Goal: Obtain resource: Download file/media

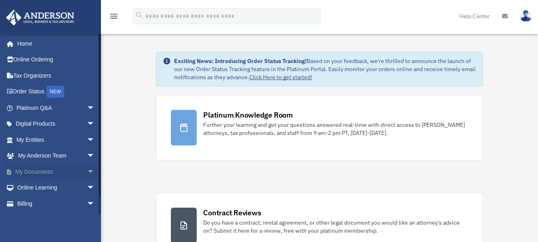
click at [28, 169] on link "My Documents arrow_drop_down" at bounding box center [56, 172] width 101 height 16
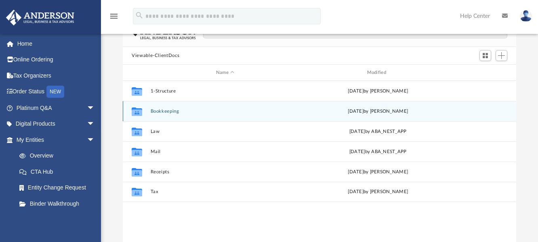
scroll to position [81, 0]
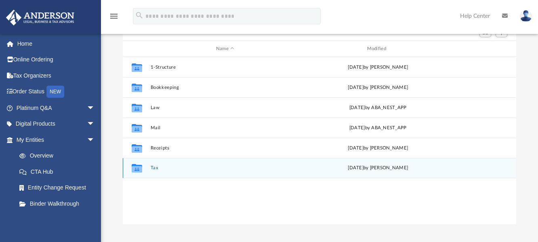
click at [232, 172] on div "Collaborated Folder Tax [DATE] by [PERSON_NAME]" at bounding box center [319, 168] width 393 height 20
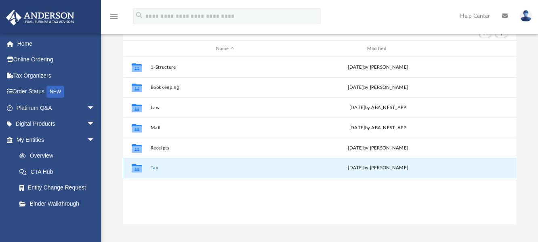
click at [233, 168] on button "Tax" at bounding box center [225, 167] width 149 height 5
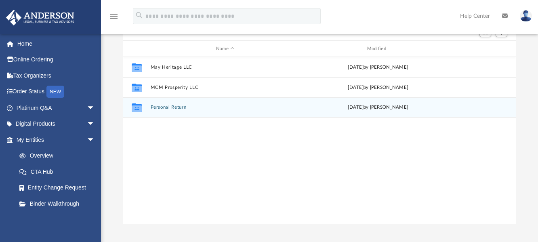
click at [212, 108] on button "Personal Return" at bounding box center [225, 107] width 149 height 5
click at [211, 109] on button "2024" at bounding box center [225, 107] width 149 height 5
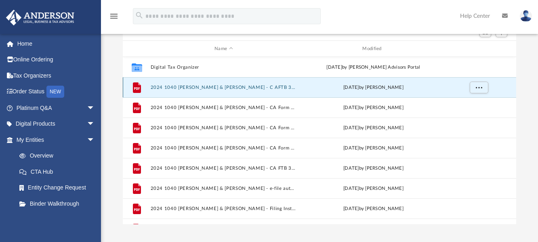
click at [216, 87] on button "2024 1040 [PERSON_NAME] & [PERSON_NAME] - C AFTB 3582 Payment Voucher.pdf" at bounding box center [224, 87] width 146 height 5
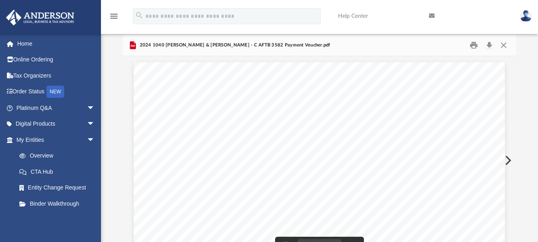
scroll to position [0, 0]
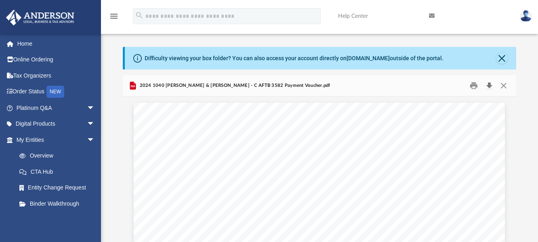
click at [488, 85] on button "Download" at bounding box center [489, 86] width 15 height 13
click at [504, 85] on button "Close" at bounding box center [503, 86] width 15 height 13
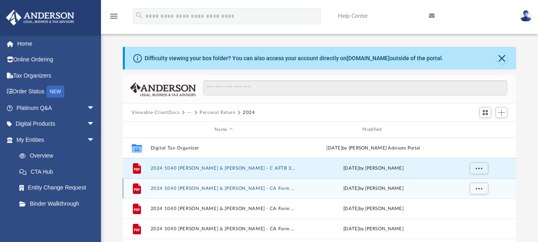
click at [225, 187] on button "2024 1040 [PERSON_NAME] & [PERSON_NAME] - CA Form 3522.pdf" at bounding box center [224, 188] width 146 height 5
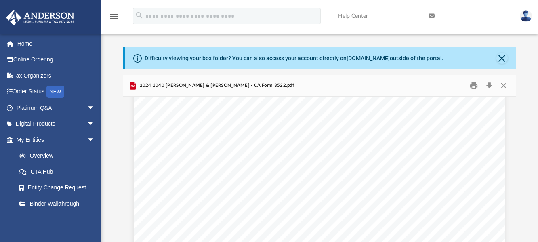
scroll to position [565, 0]
click at [502, 56] on button "Close" at bounding box center [501, 58] width 11 height 11
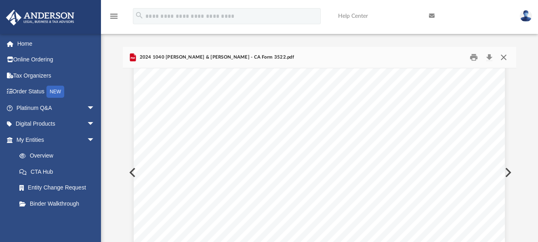
click at [503, 57] on button "Close" at bounding box center [503, 57] width 15 height 13
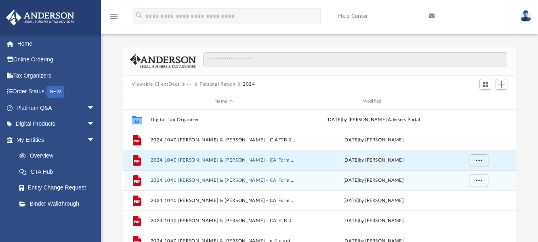
click at [248, 182] on button "2024 1040 [PERSON_NAME] & [PERSON_NAME] - CA Form 540-ES Estimated Tax Payment.…" at bounding box center [224, 180] width 146 height 5
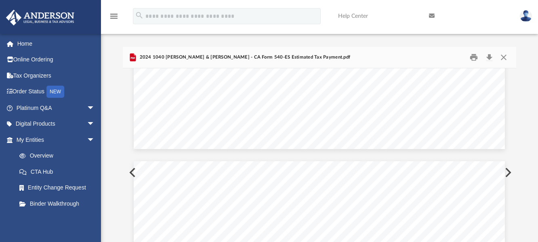
scroll to position [1373, 0]
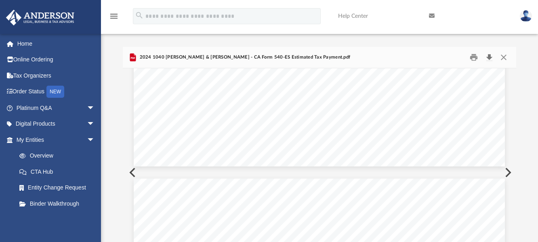
click at [488, 56] on button "Download" at bounding box center [489, 57] width 15 height 13
click at [504, 58] on button "Close" at bounding box center [503, 57] width 15 height 13
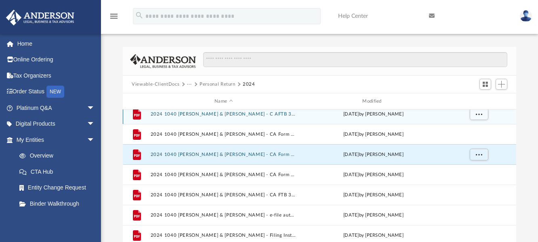
scroll to position [55, 0]
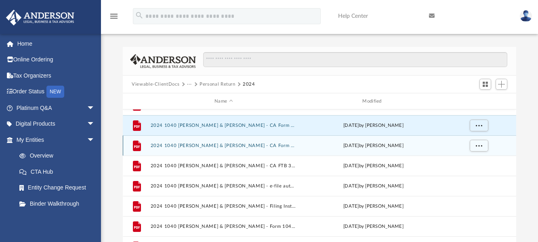
click at [252, 146] on button "2024 1040 [PERSON_NAME] & [PERSON_NAME] - CA Form 8453-LLC.pdf" at bounding box center [224, 145] width 146 height 5
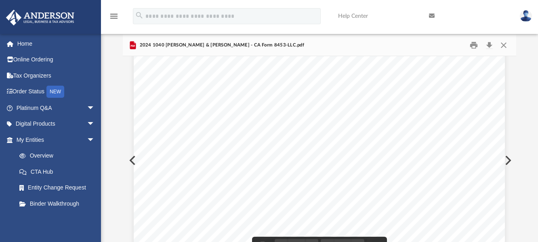
scroll to position [0, 0]
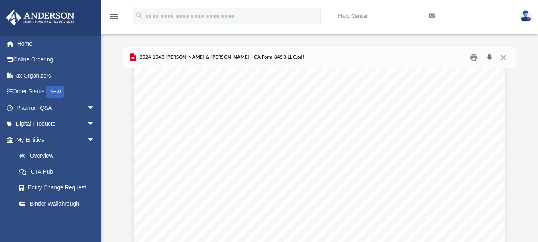
click at [488, 57] on button "Download" at bounding box center [489, 57] width 15 height 13
click at [504, 57] on button "Close" at bounding box center [503, 57] width 15 height 13
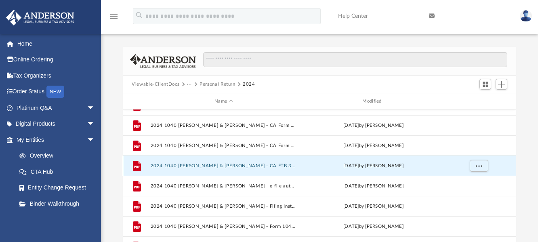
click at [258, 165] on button "2024 1040 [PERSON_NAME] & [PERSON_NAME] - CA FTB 3588 Payment Voucher.pdf" at bounding box center [224, 165] width 146 height 5
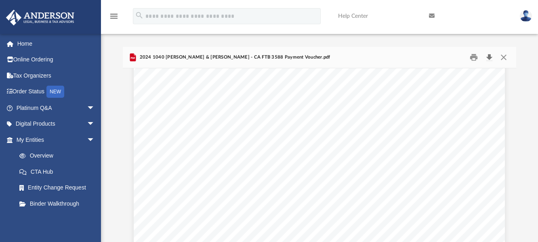
click at [488, 57] on button "Download" at bounding box center [489, 57] width 15 height 13
click at [506, 57] on button "Close" at bounding box center [503, 57] width 15 height 13
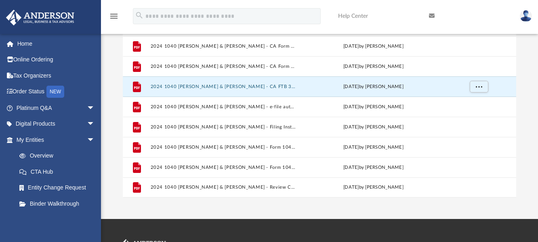
scroll to position [81, 0]
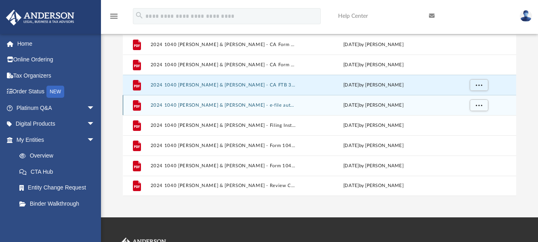
click at [247, 103] on button "2024 1040 [PERSON_NAME] & [PERSON_NAME] - e-file authorization - please sign.pdf" at bounding box center [224, 105] width 146 height 5
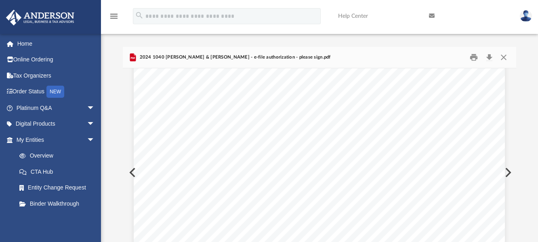
scroll to position [776, 0]
click at [503, 57] on button "Close" at bounding box center [503, 57] width 15 height 13
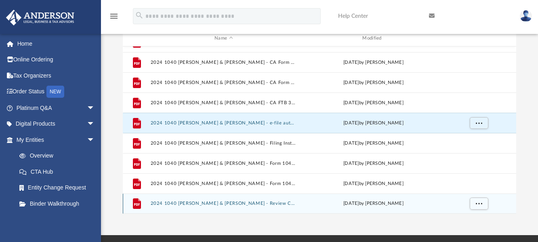
scroll to position [81, 0]
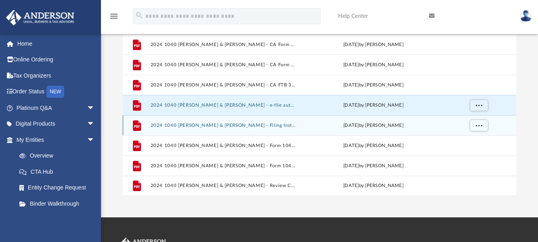
click at [267, 126] on button "2024 1040 [PERSON_NAME] & [PERSON_NAME] - Filing Instructions.pdf" at bounding box center [224, 125] width 146 height 5
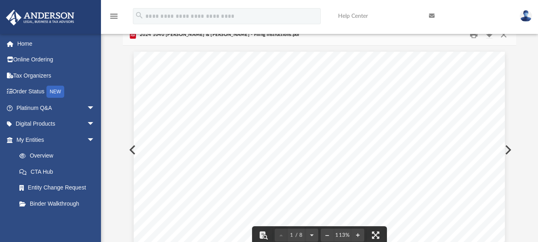
scroll to position [0, 0]
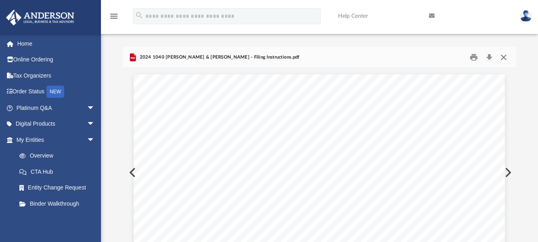
click at [504, 57] on button "Close" at bounding box center [503, 57] width 15 height 13
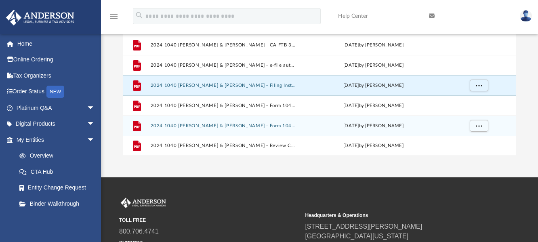
scroll to position [121, 0]
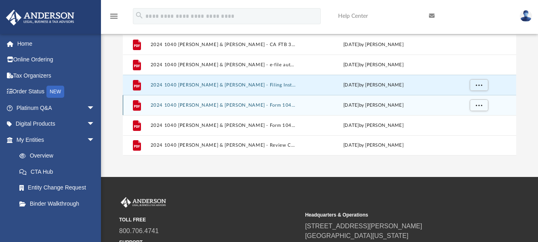
click at [271, 107] on button "2024 1040 [PERSON_NAME] & [PERSON_NAME] - Form 1040-ES Estimated Tax Payment.pdf" at bounding box center [224, 105] width 146 height 5
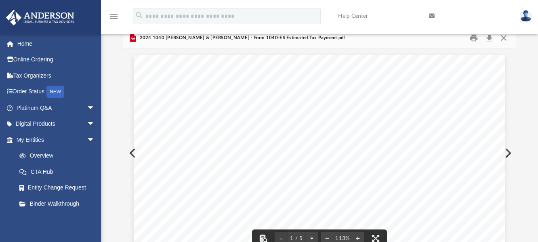
scroll to position [0, 0]
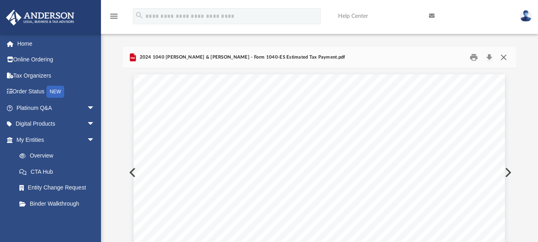
click at [503, 56] on button "Close" at bounding box center [503, 57] width 15 height 13
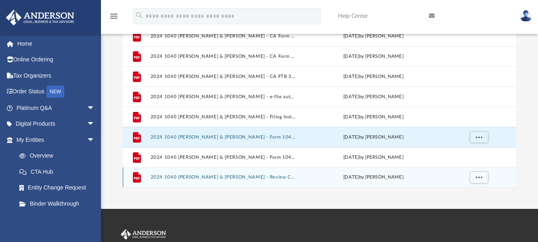
scroll to position [121, 0]
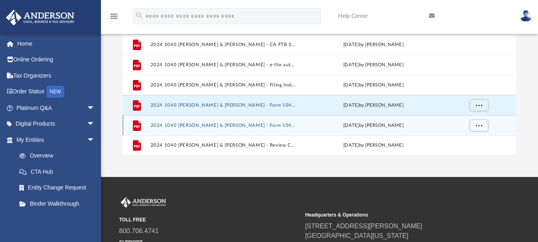
click at [353, 127] on div "[DATE] by [PERSON_NAME]" at bounding box center [373, 125] width 146 height 7
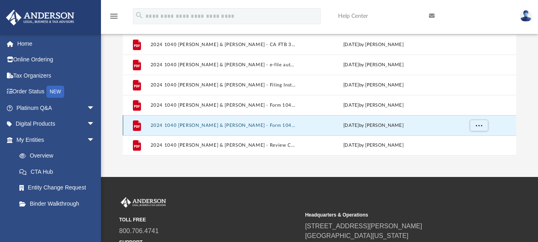
click at [288, 126] on button "2024 1040 [PERSON_NAME] & [PERSON_NAME] - Form 1040-V Payment Voucher.pdf" at bounding box center [224, 125] width 146 height 5
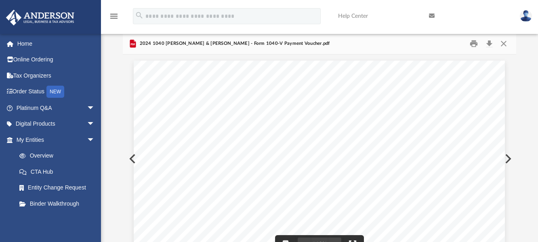
scroll to position [0, 0]
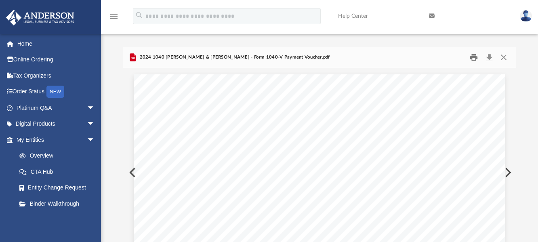
click at [473, 54] on button "Print" at bounding box center [474, 57] width 16 height 13
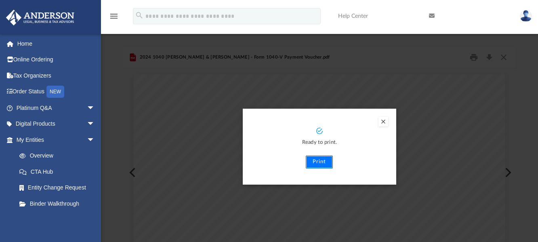
click at [324, 163] on button "Print" at bounding box center [319, 161] width 27 height 13
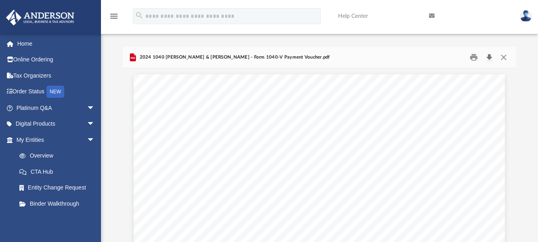
click at [487, 56] on button "Download" at bounding box center [489, 57] width 15 height 13
click at [504, 56] on button "Close" at bounding box center [503, 57] width 15 height 13
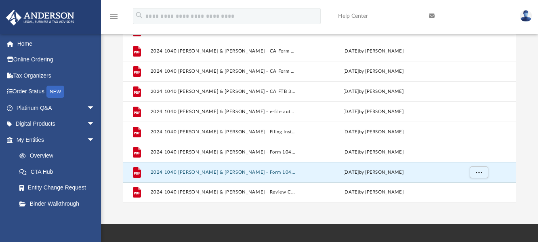
scroll to position [95, 0]
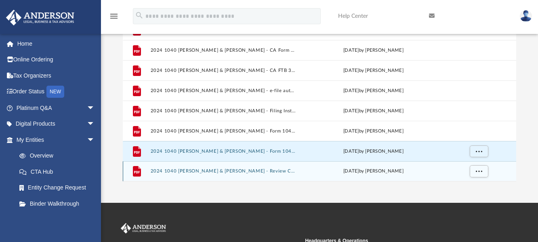
click at [345, 170] on div "[DATE] by [PERSON_NAME]" at bounding box center [373, 171] width 146 height 7
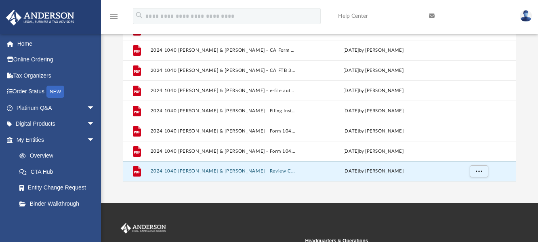
click at [307, 170] on div "[DATE] by [PERSON_NAME]" at bounding box center [373, 171] width 146 height 7
click at [312, 170] on div "[DATE] by [PERSON_NAME]" at bounding box center [373, 171] width 146 height 7
click at [313, 170] on div "[DATE] by [PERSON_NAME]" at bounding box center [373, 171] width 146 height 7
click at [258, 170] on button "2024 1040 [PERSON_NAME] & [PERSON_NAME] - Review Copy.pdf" at bounding box center [224, 170] width 146 height 5
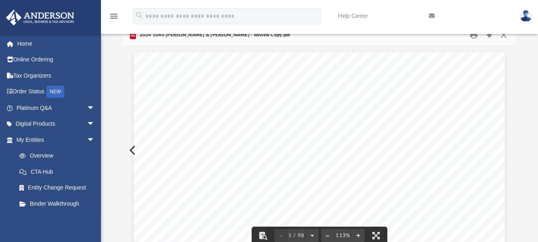
scroll to position [0, 0]
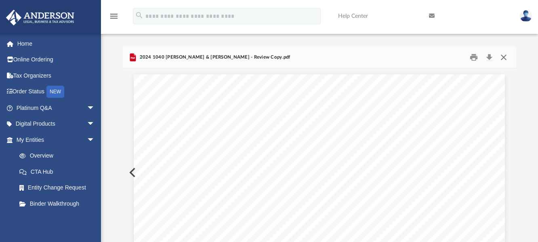
click at [504, 57] on button "Close" at bounding box center [503, 57] width 15 height 13
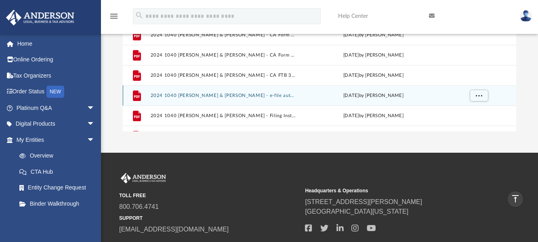
click at [262, 95] on button "2024 1040 [PERSON_NAME] & [PERSON_NAME] - e-file authorization - please sign.pdf" at bounding box center [224, 95] width 146 height 5
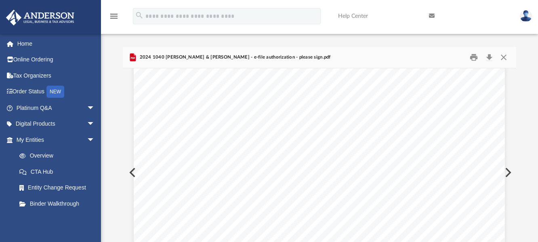
scroll to position [81, 0]
click at [504, 56] on button "Close" at bounding box center [503, 57] width 15 height 13
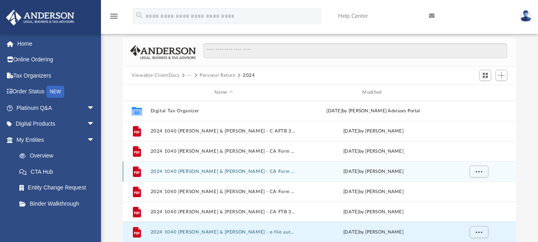
scroll to position [0, 0]
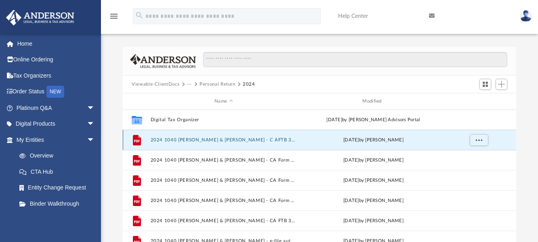
click at [212, 141] on button "2024 1040 [PERSON_NAME] & [PERSON_NAME] - C AFTB 3582 Payment Voucher.pdf" at bounding box center [224, 139] width 146 height 5
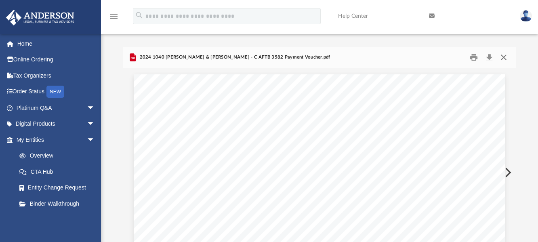
click at [504, 55] on button "Close" at bounding box center [503, 57] width 15 height 13
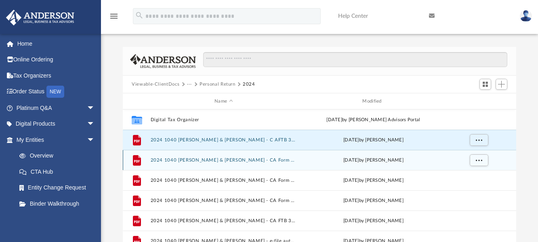
click at [239, 158] on button "2024 1040 [PERSON_NAME] & [PERSON_NAME] - CA Form 3522.pdf" at bounding box center [224, 160] width 146 height 5
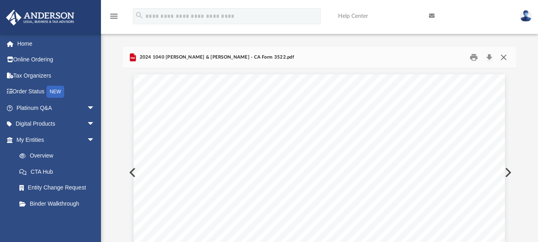
click at [506, 57] on button "Close" at bounding box center [503, 57] width 15 height 13
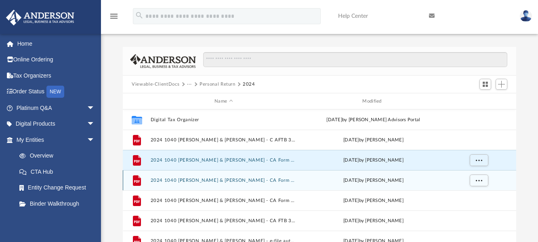
click at [264, 181] on button "2024 1040 [PERSON_NAME] & [PERSON_NAME] - CA Form 540-ES Estimated Tax Payment.…" at bounding box center [224, 180] width 146 height 5
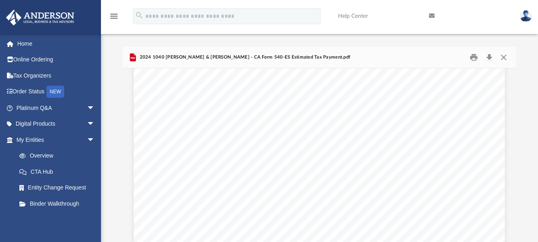
scroll to position [2254, 0]
click at [503, 56] on button "Close" at bounding box center [503, 57] width 15 height 13
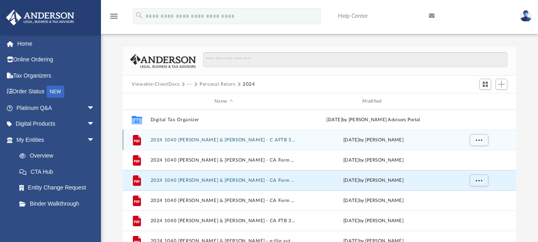
click at [281, 140] on button "2024 1040 [PERSON_NAME] & [PERSON_NAME] - C AFTB 3582 Payment Voucher.pdf" at bounding box center [224, 139] width 146 height 5
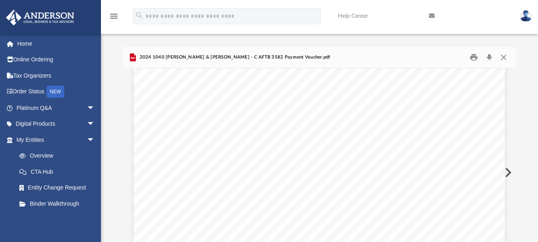
scroll to position [0, 0]
click at [502, 57] on button "Close" at bounding box center [503, 57] width 15 height 13
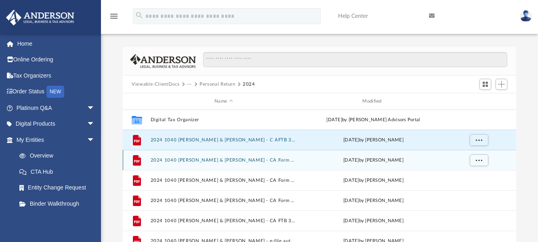
click at [372, 162] on div "[DATE] by [PERSON_NAME]" at bounding box center [373, 160] width 146 height 7
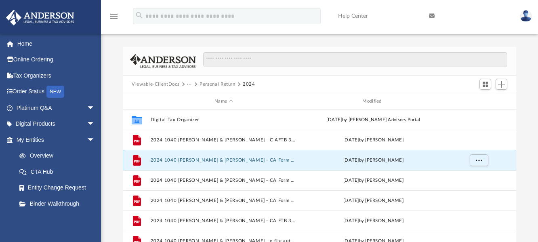
click at [243, 162] on div "File 2024 1040 [PERSON_NAME] & [PERSON_NAME] - CA Form 3522.pdf [DATE] by [PERS…" at bounding box center [319, 160] width 393 height 20
click at [247, 158] on button "2024 1040 [PERSON_NAME] & [PERSON_NAME] - CA Form 3522.pdf" at bounding box center [224, 160] width 146 height 5
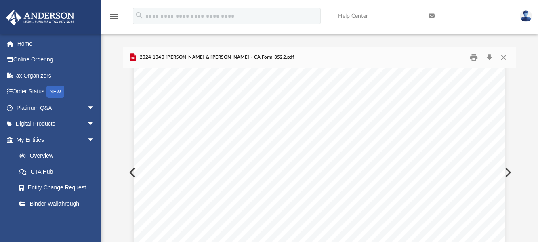
scroll to position [776, 0]
click at [506, 57] on button "Close" at bounding box center [503, 57] width 15 height 13
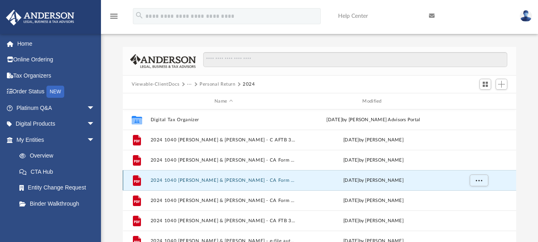
click at [242, 179] on button "2024 1040 [PERSON_NAME] & [PERSON_NAME] - CA Form 540-ES Estimated Tax Payment.…" at bounding box center [224, 180] width 146 height 5
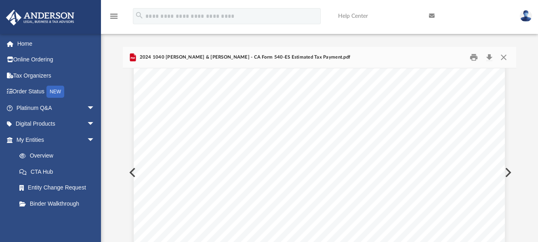
scroll to position [2254, 0]
click at [504, 57] on button "Close" at bounding box center [503, 57] width 15 height 13
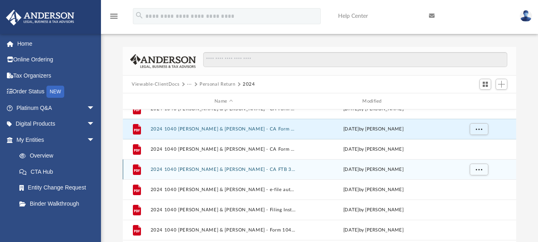
scroll to position [55, 0]
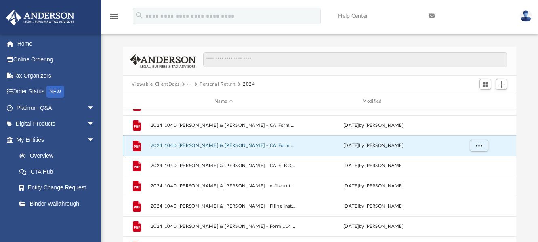
click at [279, 145] on button "2024 1040 [PERSON_NAME] & [PERSON_NAME] - CA Form 8453-LLC.pdf" at bounding box center [224, 145] width 146 height 5
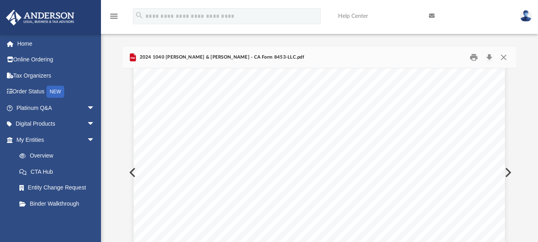
scroll to position [1519, 0]
click at [502, 57] on button "Close" at bounding box center [503, 57] width 15 height 13
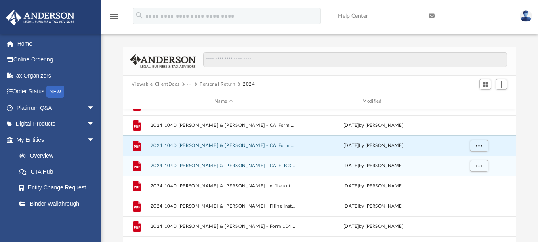
click at [183, 167] on button "2024 1040 [PERSON_NAME] & [PERSON_NAME] - CA FTB 3588 Payment Voucher.pdf" at bounding box center [224, 165] width 146 height 5
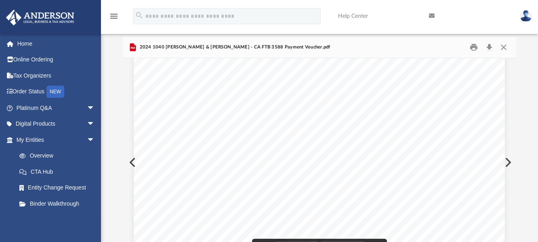
scroll to position [0, 0]
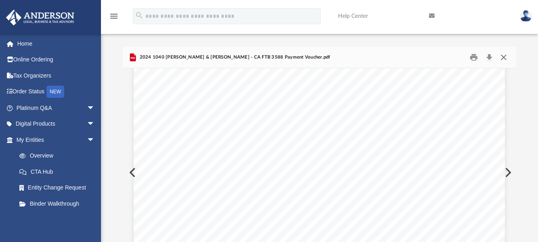
drag, startPoint x: 503, startPoint y: 54, endPoint x: 504, endPoint y: 68, distance: 13.8
click at [504, 55] on button "Close" at bounding box center [503, 57] width 15 height 13
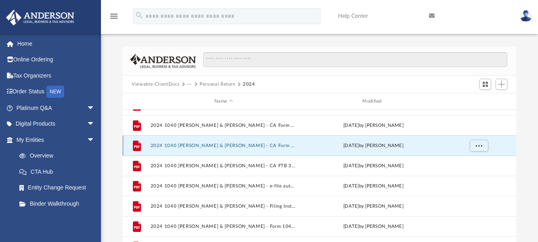
click at [212, 145] on button "2024 1040 [PERSON_NAME] & [PERSON_NAME] - CA Form 8453-LLC.pdf" at bounding box center [224, 145] width 146 height 5
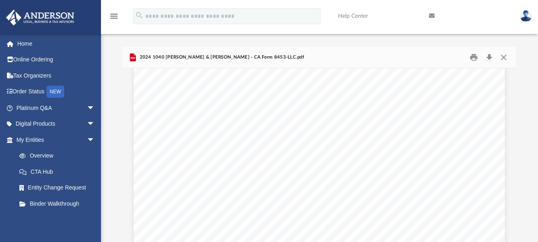
scroll to position [1761, 0]
click at [505, 58] on button "Close" at bounding box center [503, 57] width 15 height 13
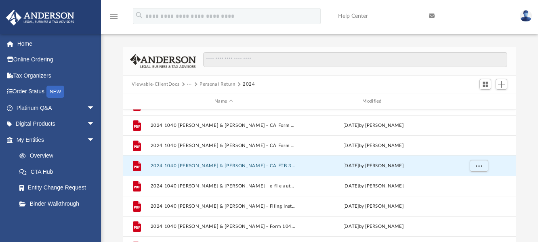
click at [224, 164] on button "2024 1040 [PERSON_NAME] & [PERSON_NAME] - CA FTB 3588 Payment Voucher.pdf" at bounding box center [224, 165] width 146 height 5
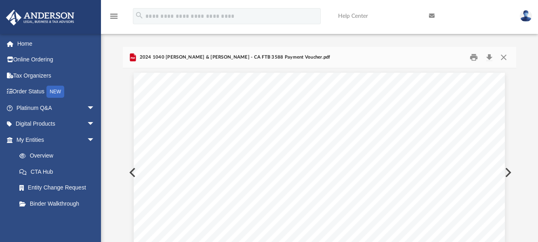
scroll to position [0, 0]
click at [504, 57] on button "Close" at bounding box center [503, 57] width 15 height 13
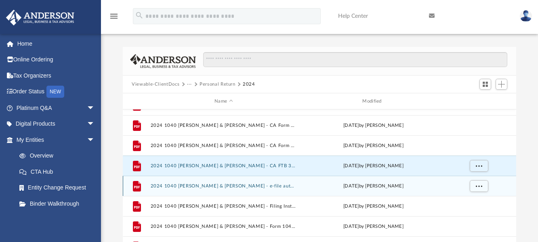
click at [238, 186] on button "2024 1040 [PERSON_NAME] & [PERSON_NAME] - e-file authorization - please sign.pdf" at bounding box center [224, 185] width 146 height 5
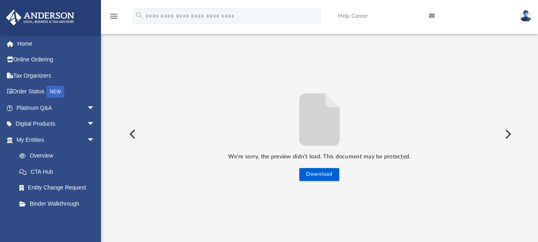
scroll to position [35, 0]
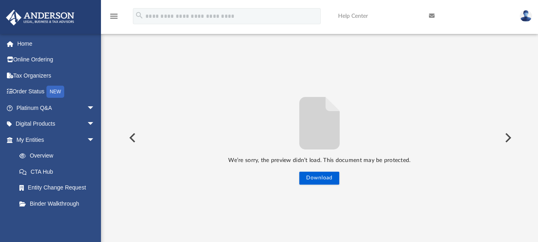
click at [132, 139] on button "Preview" at bounding box center [132, 137] width 18 height 23
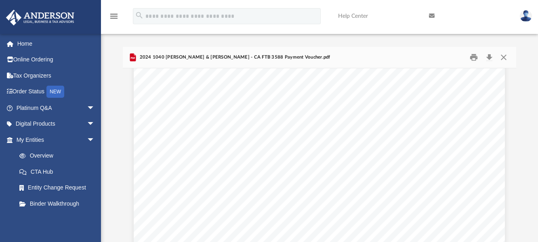
scroll to position [0, 0]
click at [502, 55] on button "Close" at bounding box center [503, 57] width 15 height 13
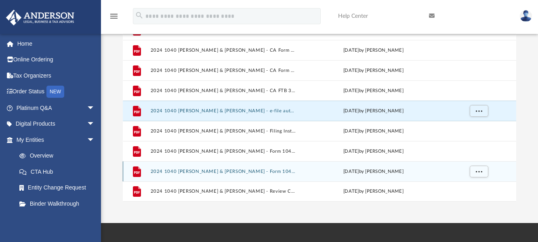
scroll to position [81, 0]
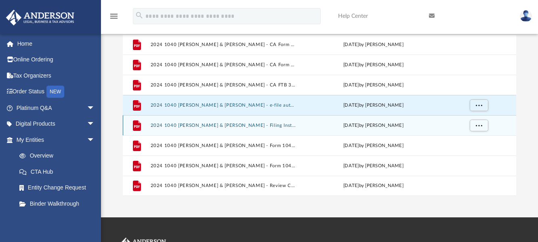
click at [250, 127] on button "2024 1040 [PERSON_NAME] & [PERSON_NAME] - Filing Instructions.pdf" at bounding box center [224, 125] width 146 height 5
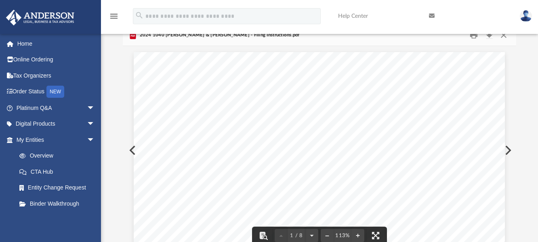
scroll to position [0, 0]
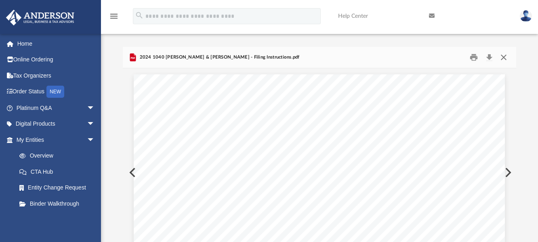
click at [504, 57] on button "Close" at bounding box center [503, 57] width 15 height 13
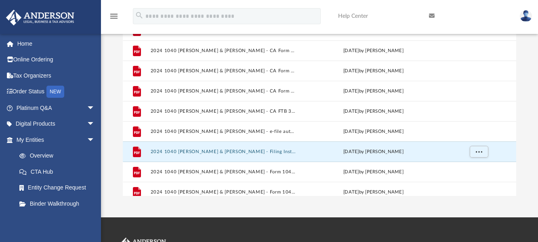
scroll to position [15, 0]
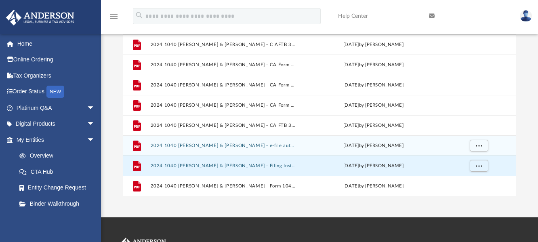
click at [240, 145] on button "2024 1040 [PERSON_NAME] & [PERSON_NAME] - e-file authorization - please sign.pdf" at bounding box center [224, 145] width 146 height 5
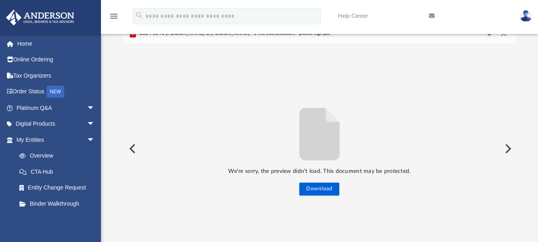
scroll to position [0, 0]
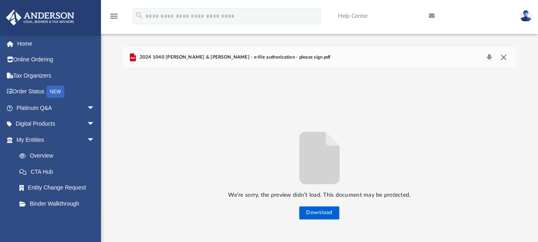
click at [503, 58] on button "Close" at bounding box center [503, 57] width 15 height 11
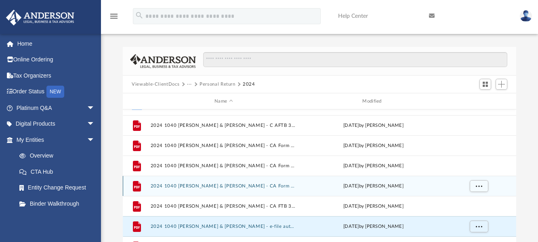
scroll to position [55, 0]
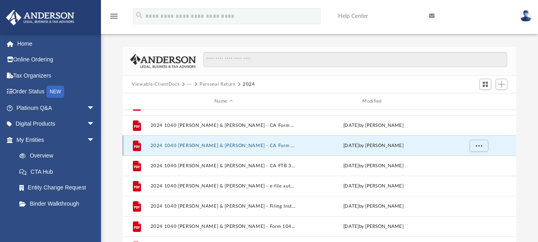
click at [250, 145] on button "2024 1040 [PERSON_NAME] & [PERSON_NAME] - CA Form 8453-LLC.pdf" at bounding box center [224, 145] width 146 height 5
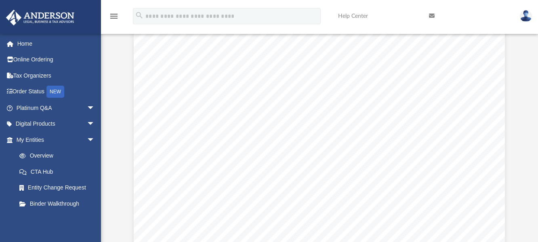
scroll to position [0, 0]
